Goal: Task Accomplishment & Management: Manage account settings

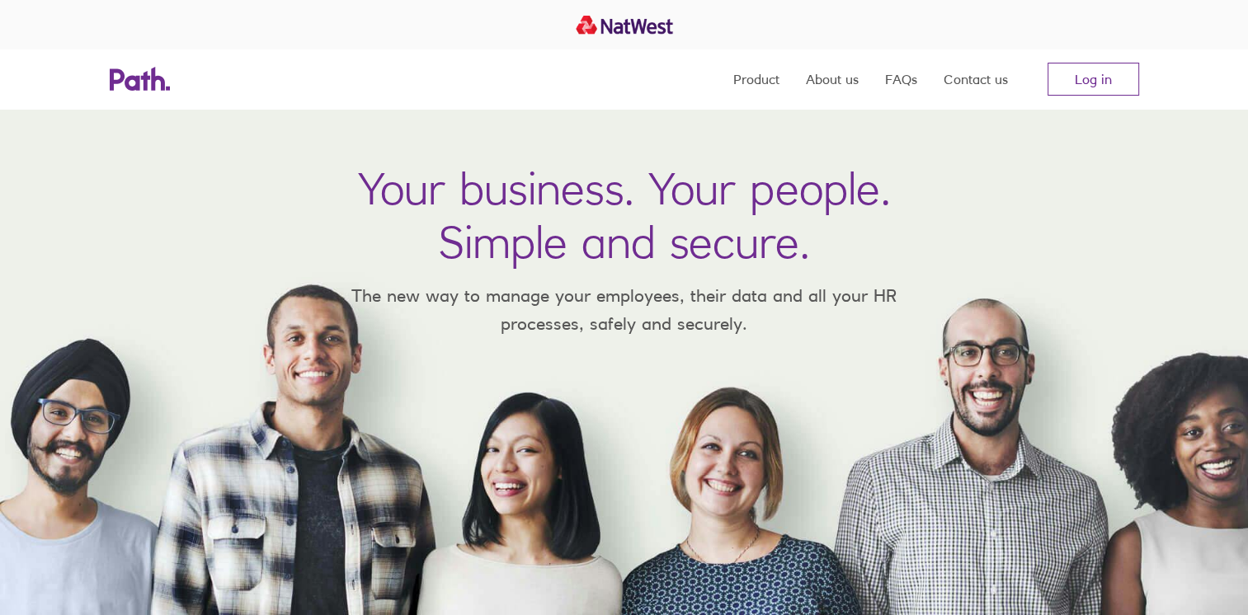
drag, startPoint x: 0, startPoint y: 0, endPoint x: 1122, endPoint y: 97, distance: 1125.9
click at [1121, 99] on nav "Product About us FAQs Contact us Log in" at bounding box center [936, 78] width 406 height 59
click at [1119, 91] on link "Log in" at bounding box center [1093, 79] width 92 height 33
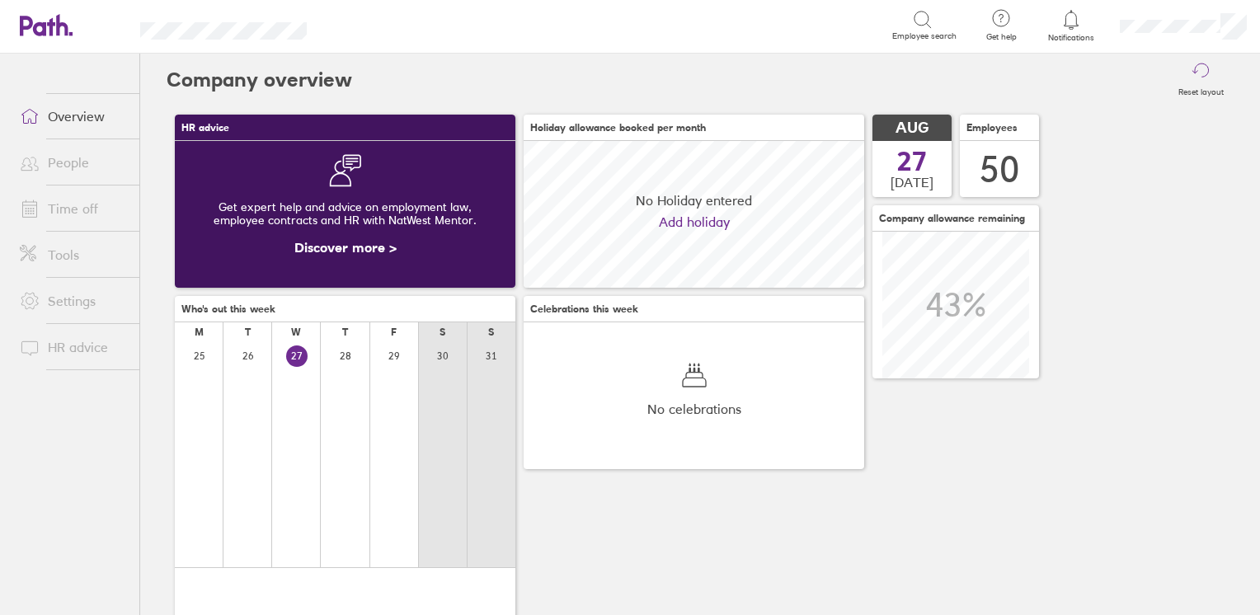
scroll to position [146, 341]
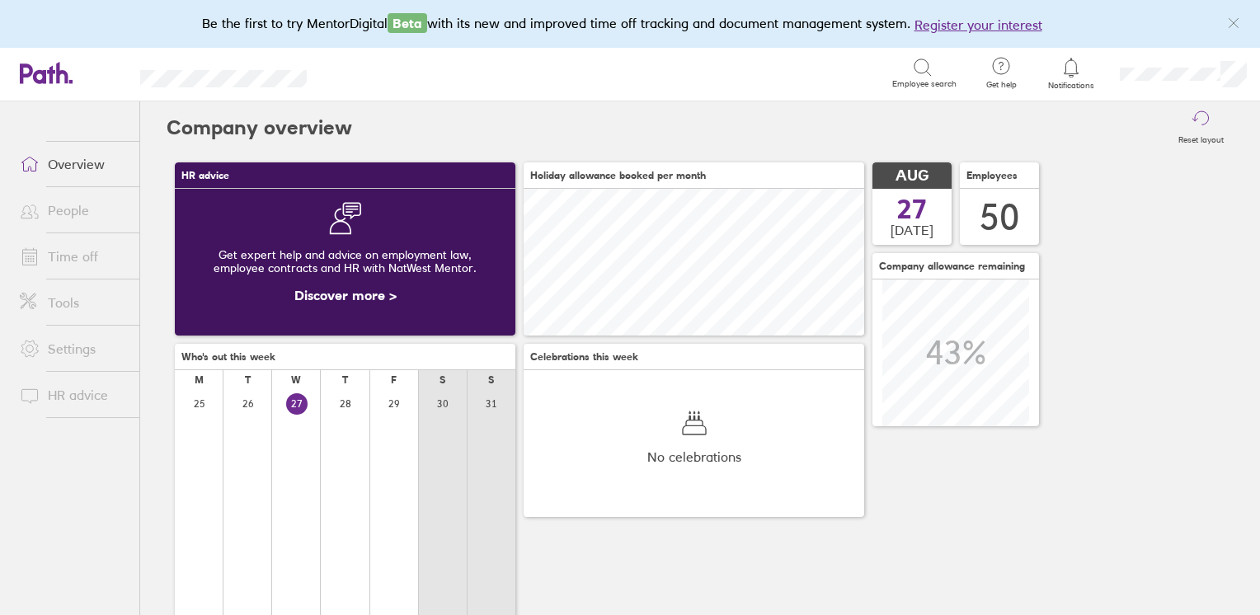
click at [55, 209] on link "People" at bounding box center [73, 210] width 133 height 33
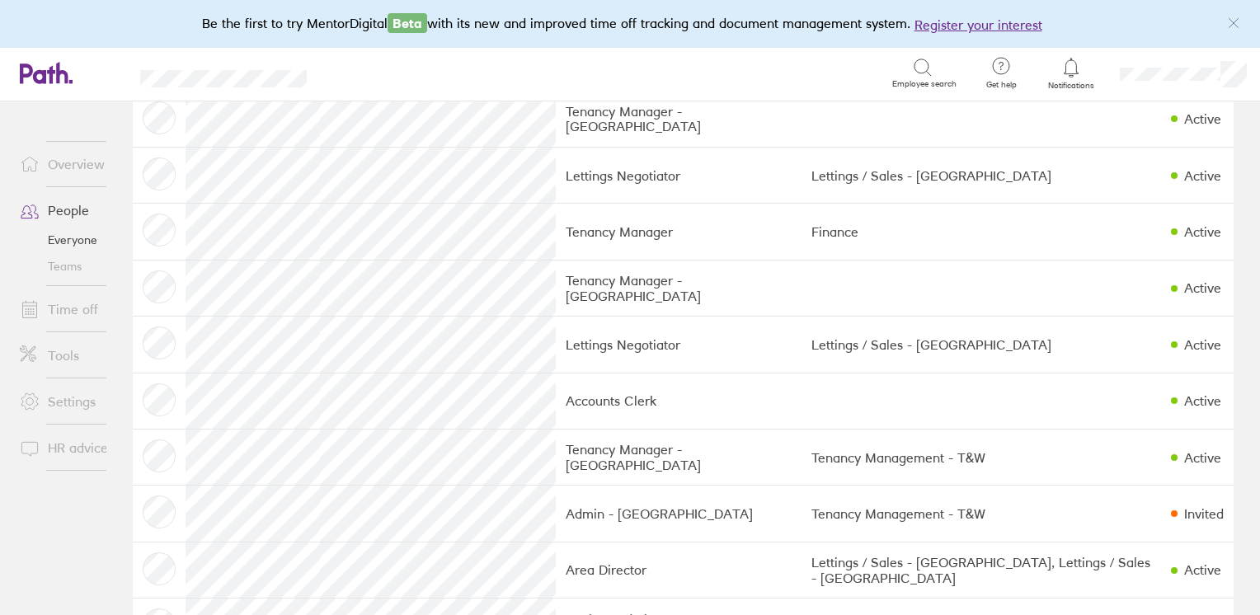
scroll to position [1155, 0]
